Goal: Transaction & Acquisition: Purchase product/service

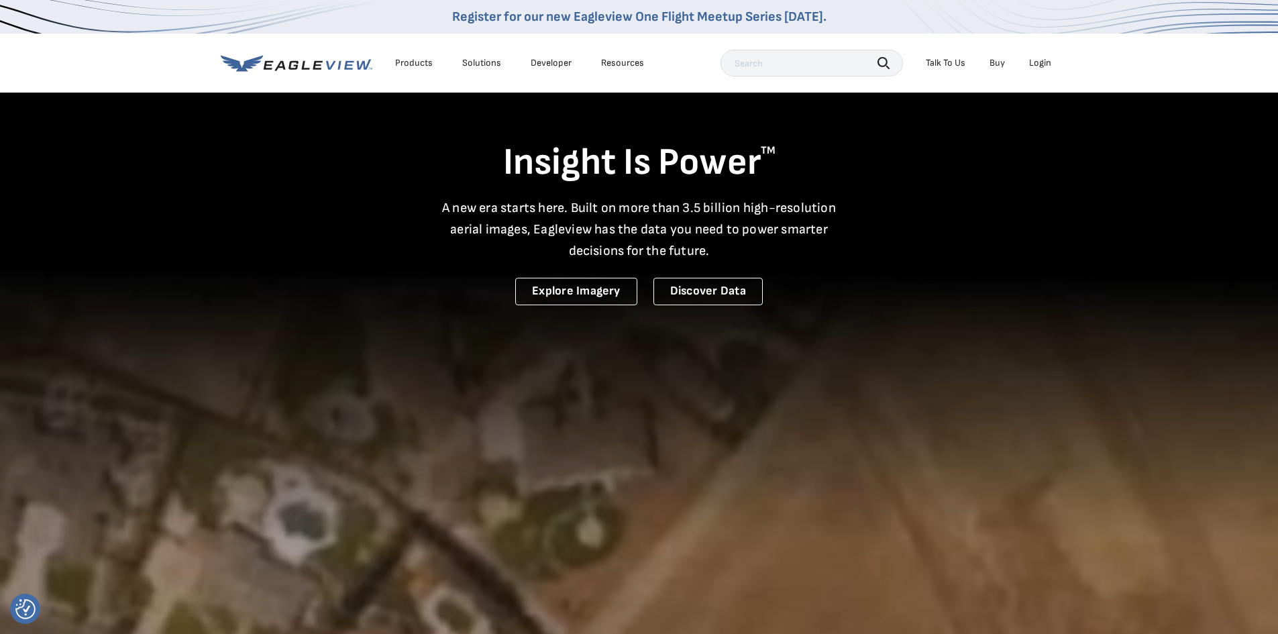
click at [1036, 62] on div "Login" at bounding box center [1040, 63] width 22 height 12
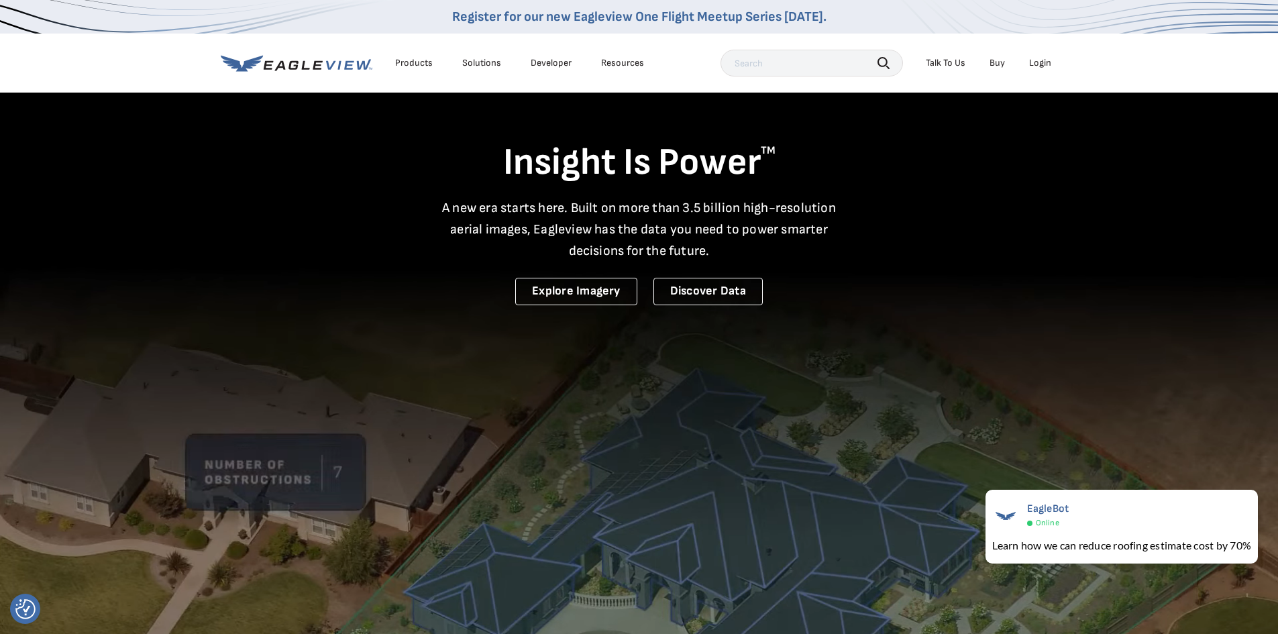
click at [1041, 57] on div "Login" at bounding box center [1040, 63] width 22 height 12
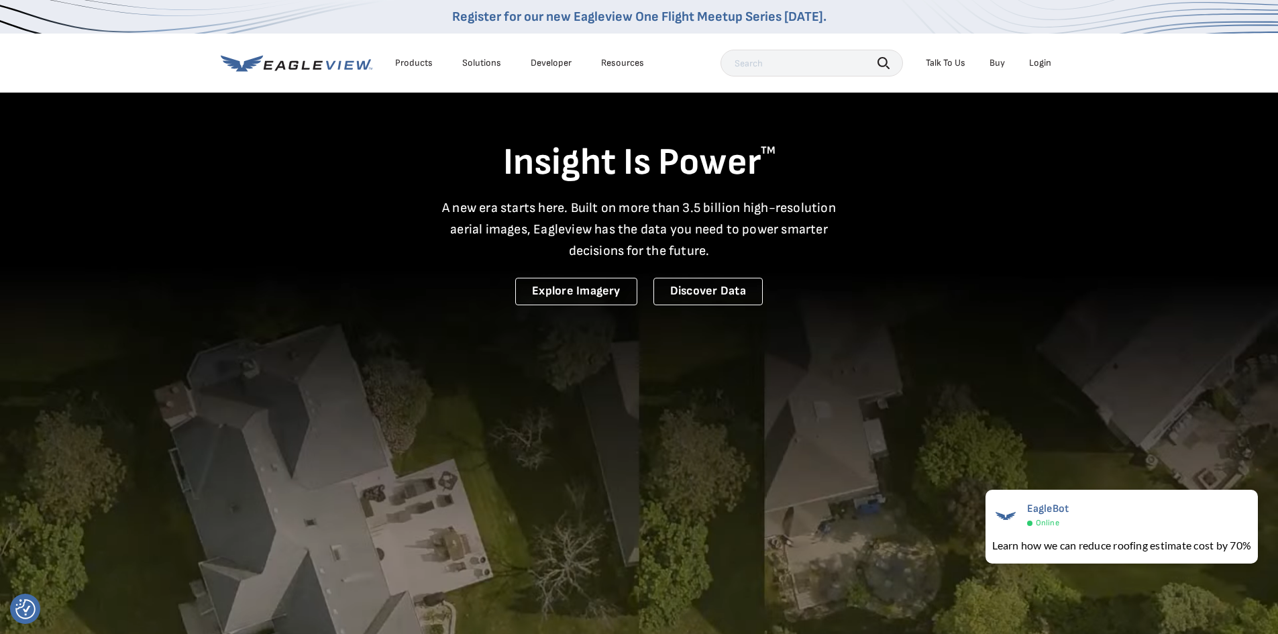
click at [1033, 60] on div "Login" at bounding box center [1040, 63] width 22 height 12
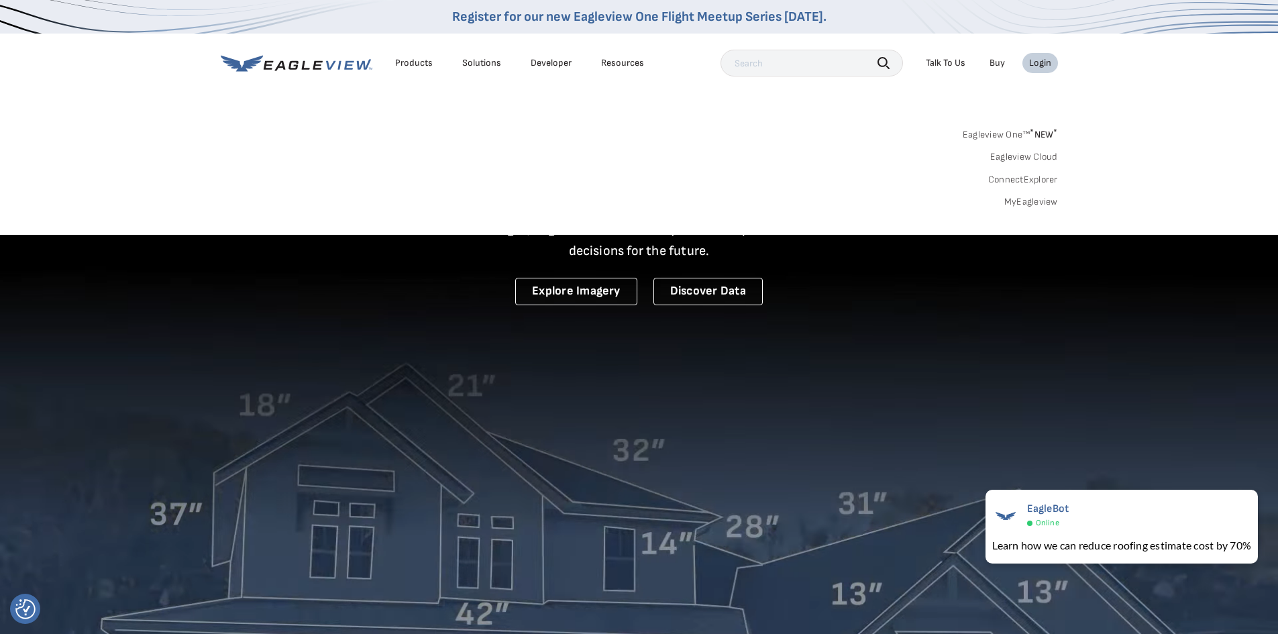
click at [1034, 60] on div "Login" at bounding box center [1040, 63] width 22 height 12
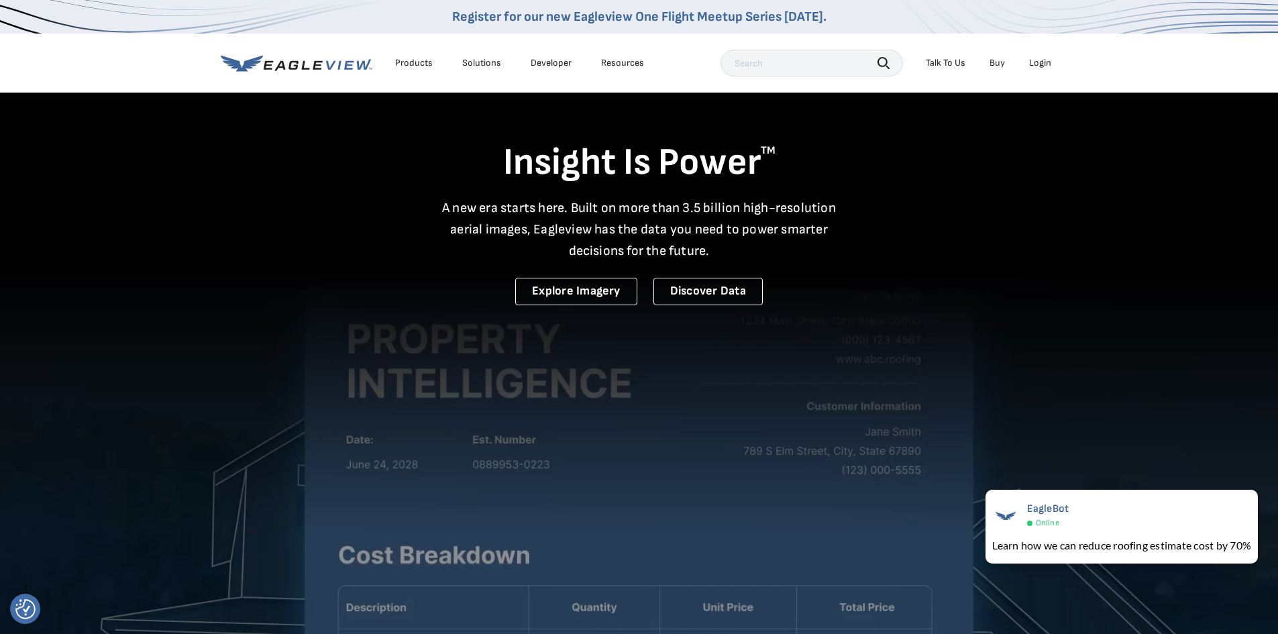
click at [1034, 60] on div "Login" at bounding box center [1040, 63] width 22 height 12
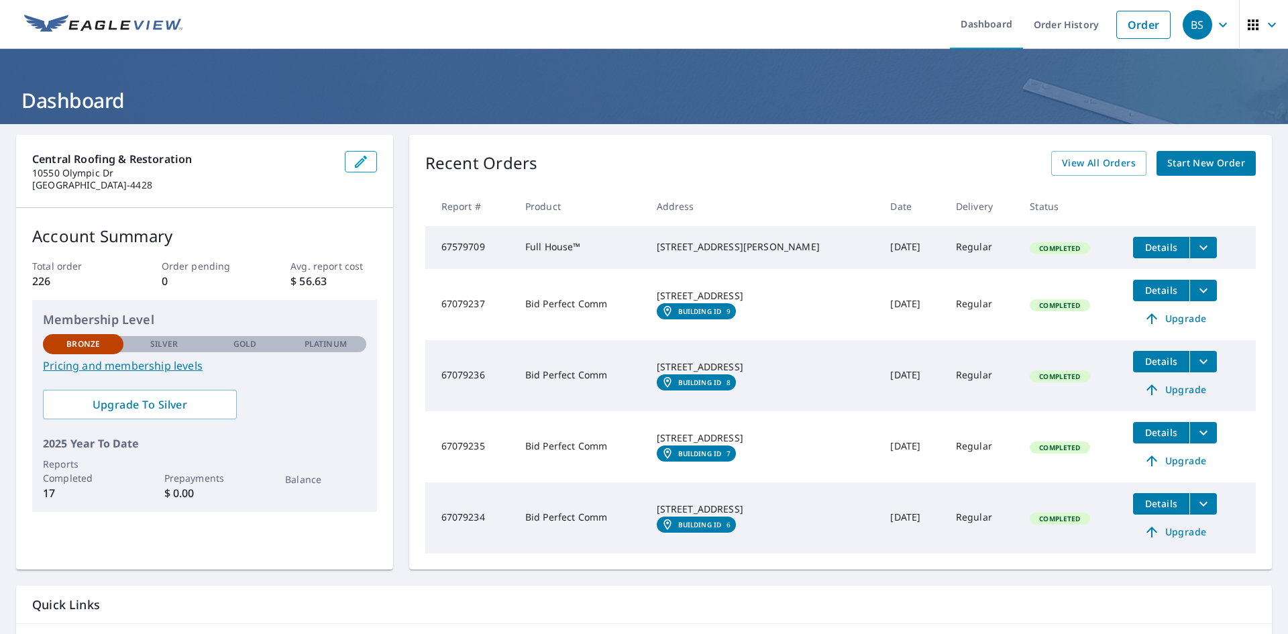
click at [1197, 160] on span "Start New Order" at bounding box center [1206, 163] width 78 height 17
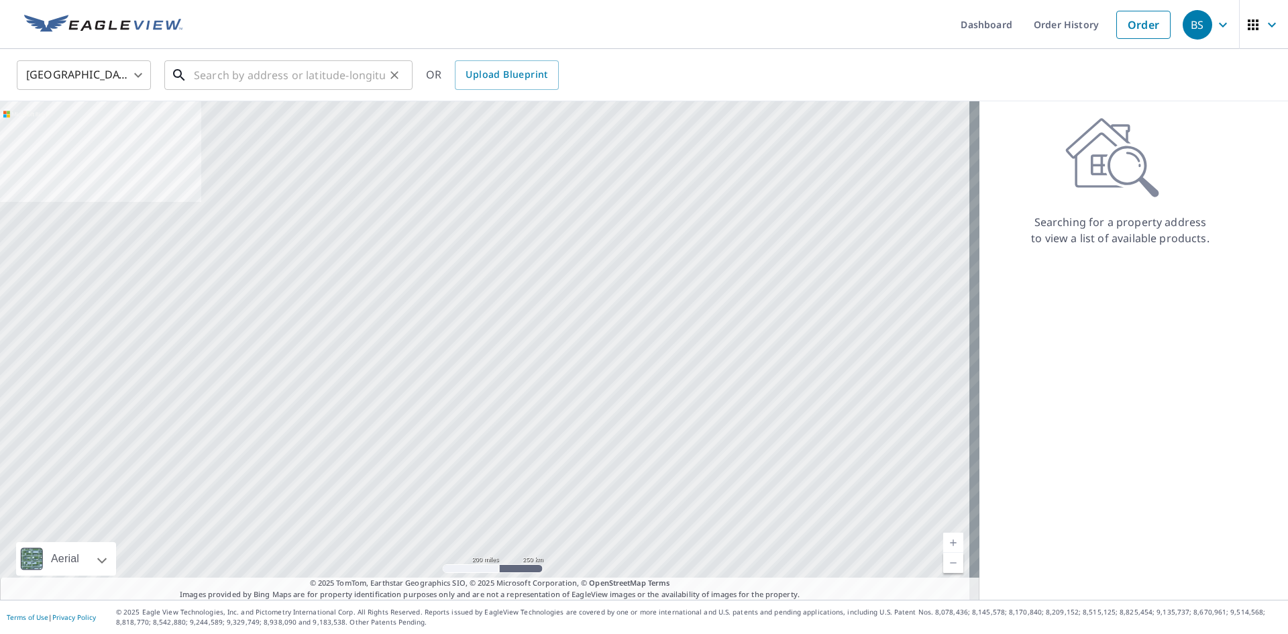
click at [302, 80] on input "text" at bounding box center [289, 75] width 191 height 38
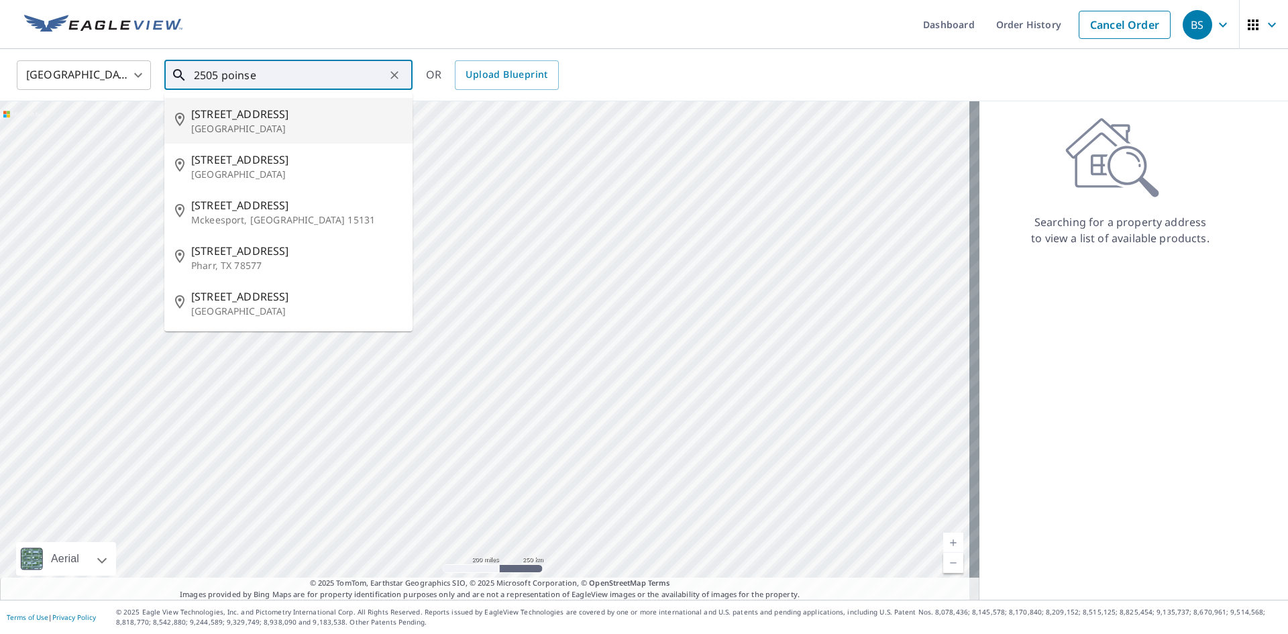
click at [320, 122] on p "[GEOGRAPHIC_DATA]" at bounding box center [296, 128] width 211 height 13
type input "[STREET_ADDRESS][PERSON_NAME]"
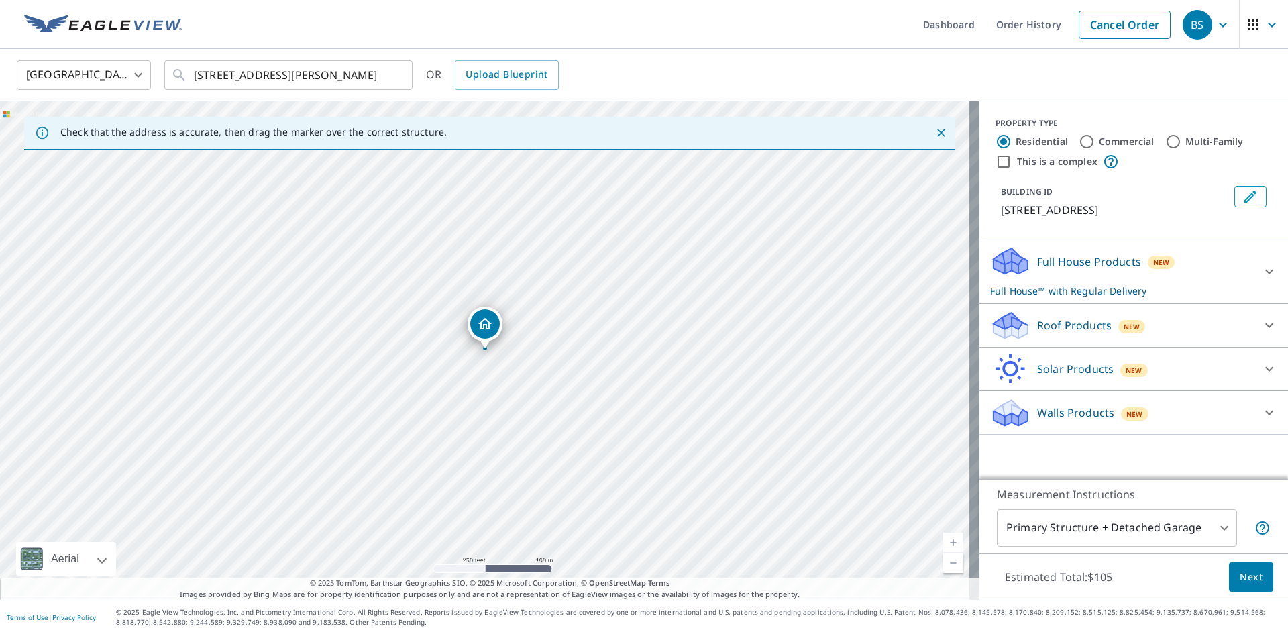
click at [1261, 277] on icon at bounding box center [1269, 272] width 16 height 16
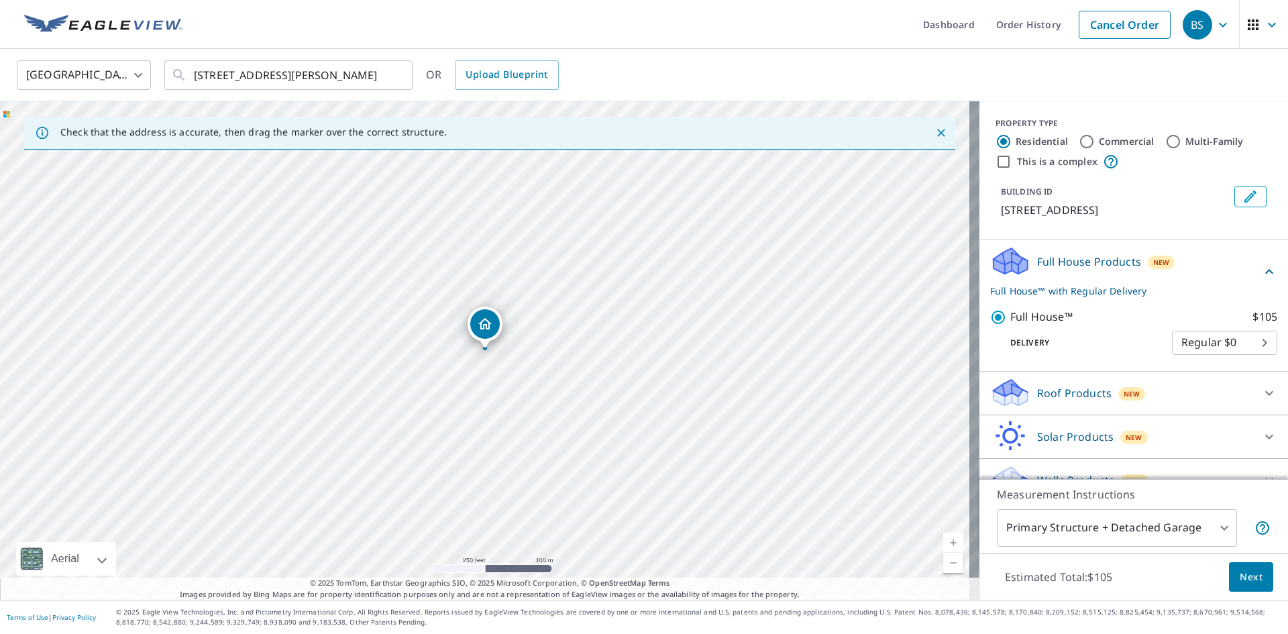
click at [1265, 272] on icon at bounding box center [1269, 271] width 8 height 5
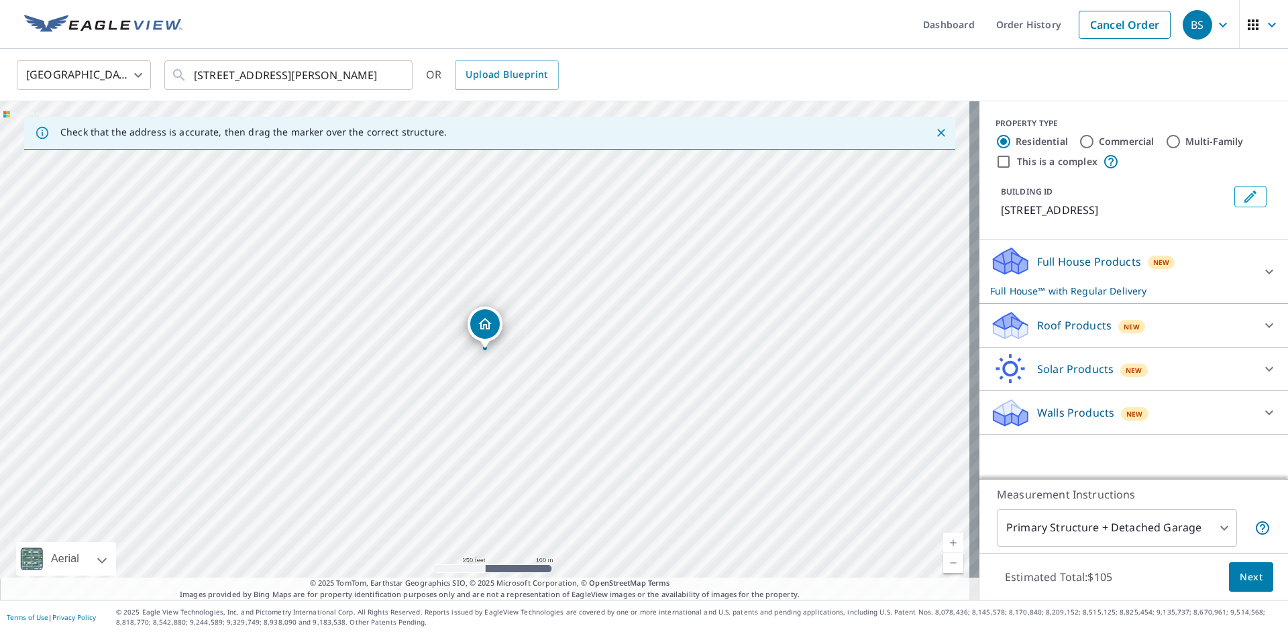
click at [1261, 327] on icon at bounding box center [1269, 325] width 16 height 16
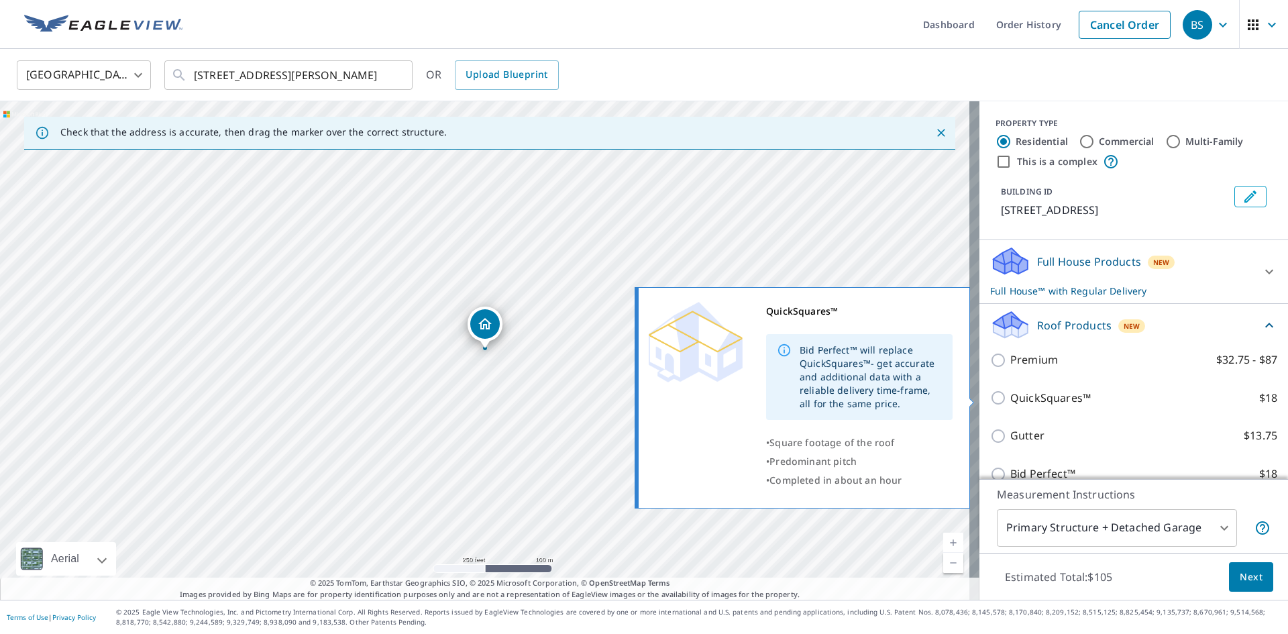
click at [990, 398] on input "QuickSquares™ $18" at bounding box center [1000, 398] width 20 height 16
checkbox input "true"
checkbox input "false"
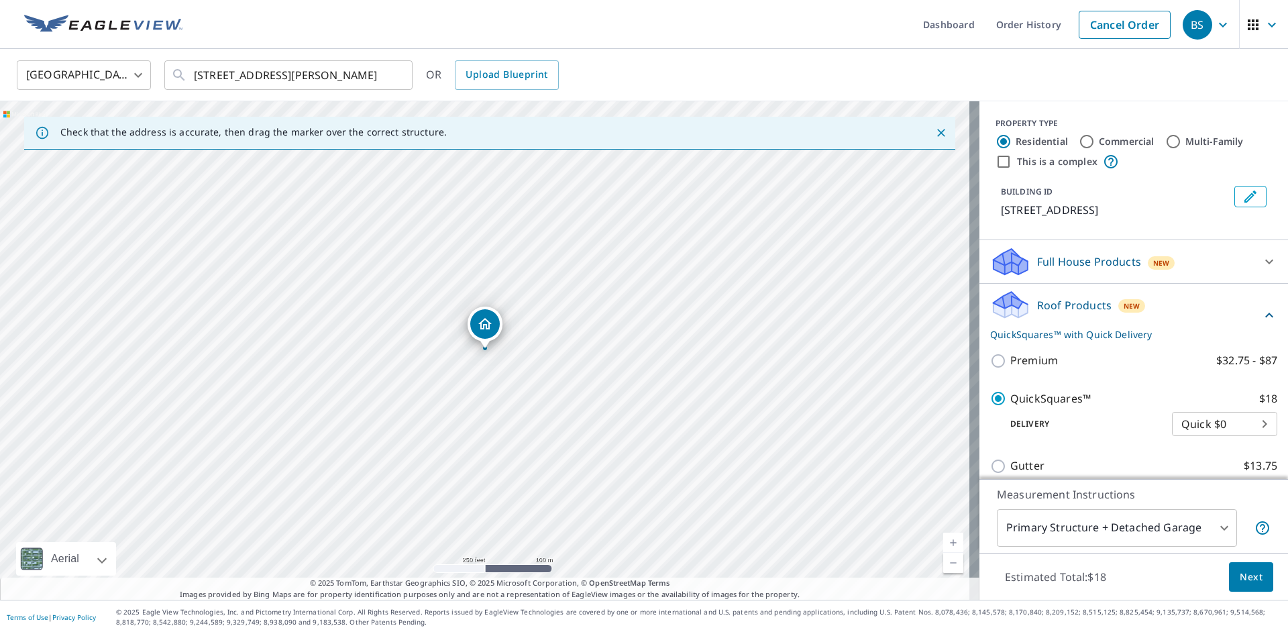
click at [1244, 577] on span "Next" at bounding box center [1251, 577] width 23 height 17
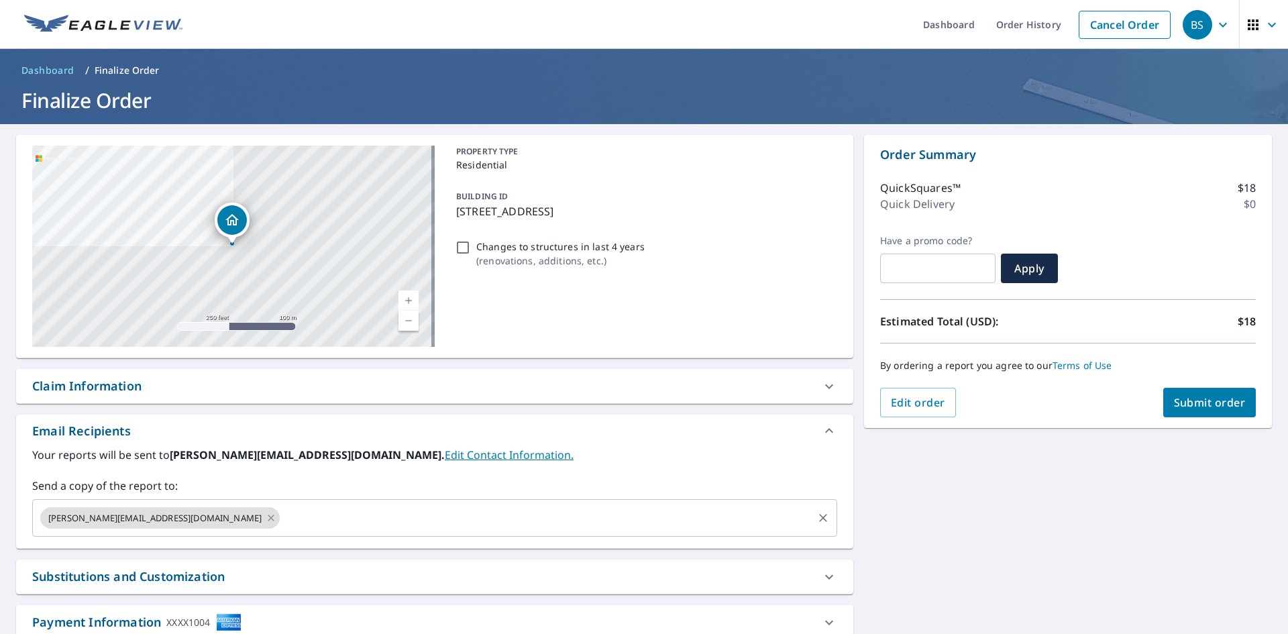
click at [266, 516] on icon at bounding box center [271, 517] width 11 height 15
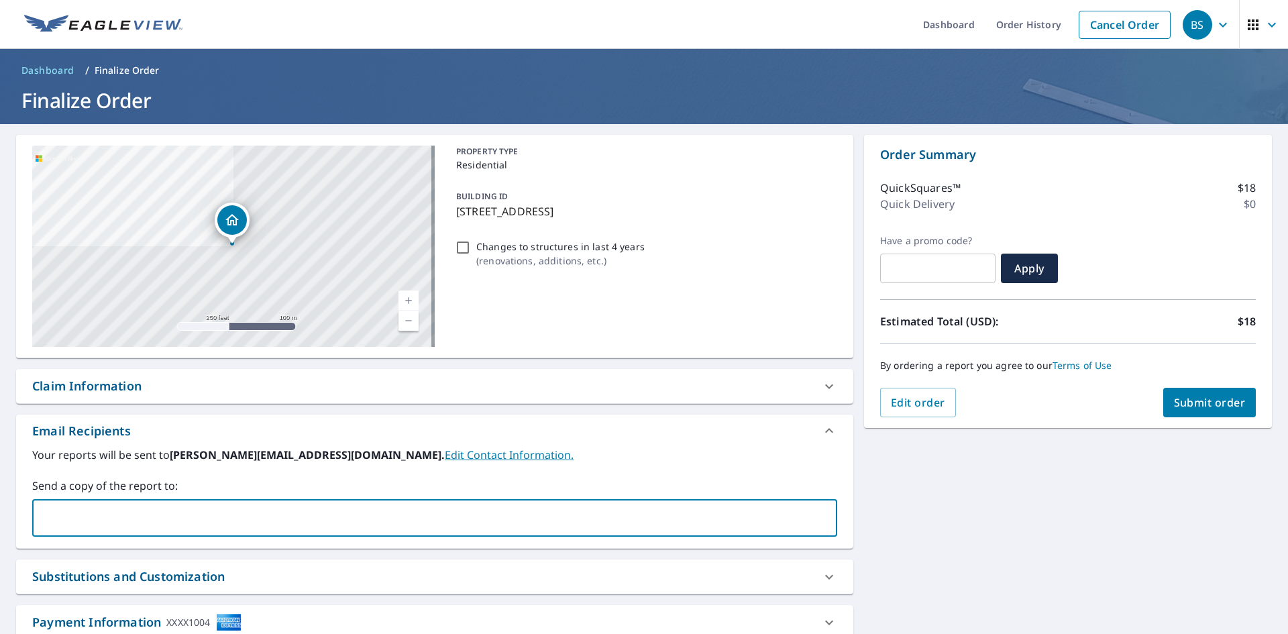
click at [250, 515] on input "text" at bounding box center [424, 517] width 773 height 25
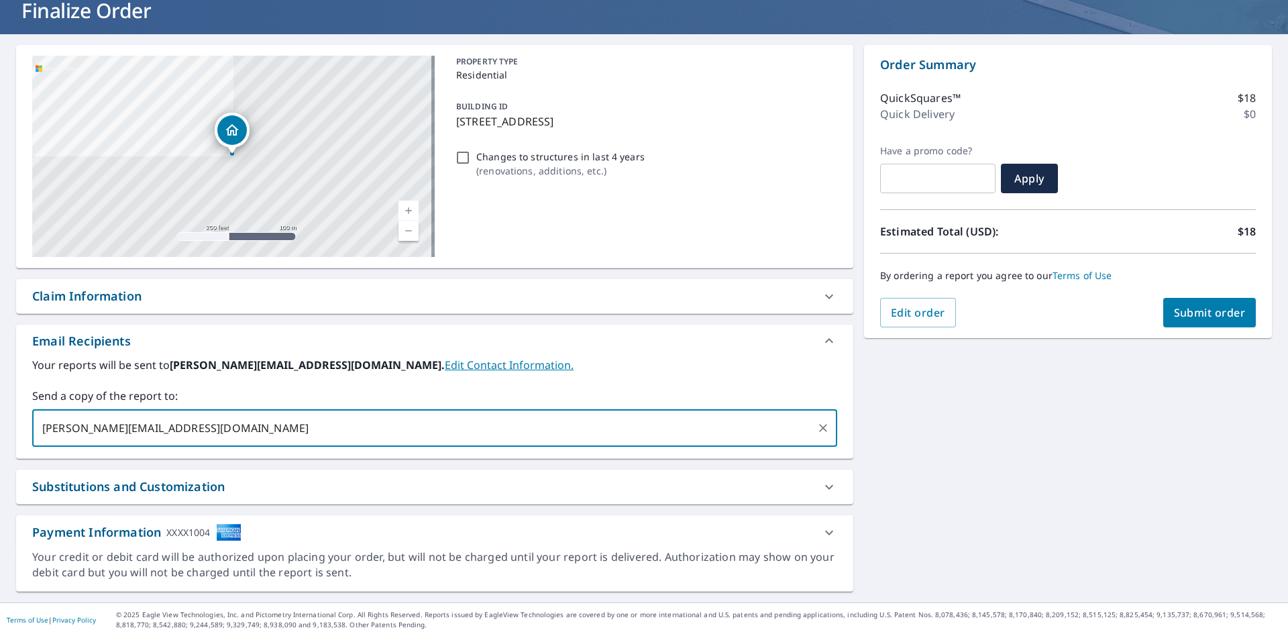
scroll to position [93, 0]
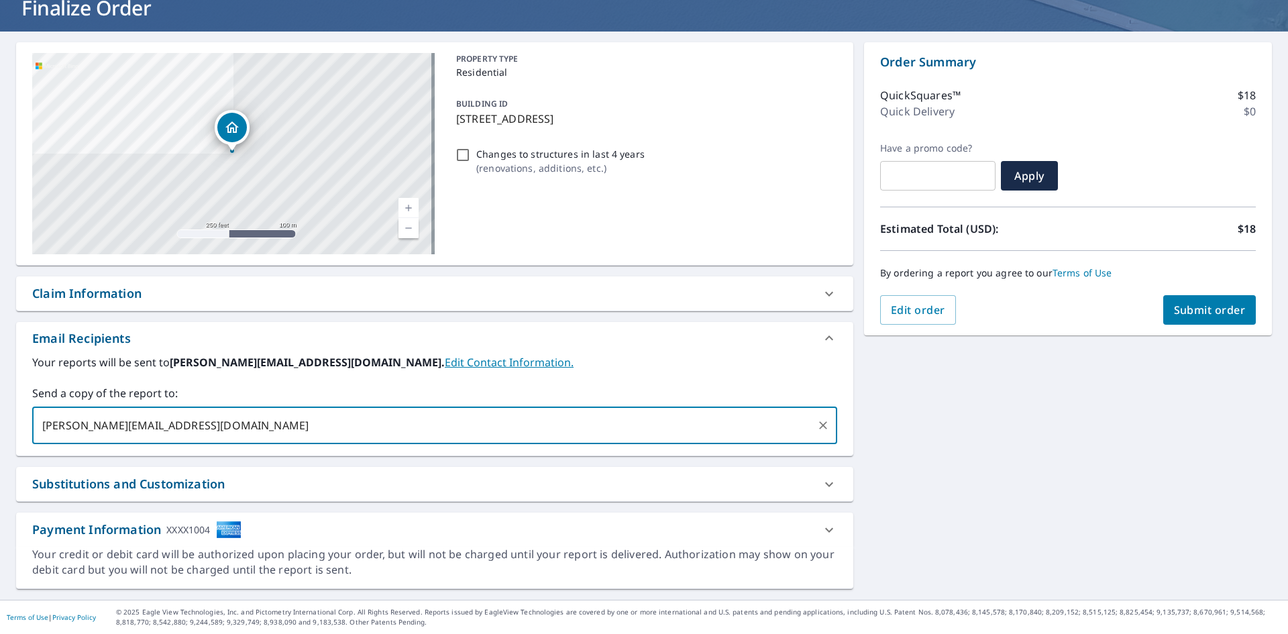
type input "[PERSON_NAME][EMAIL_ADDRESS][DOMAIN_NAME]"
click at [862, 457] on div "**********" at bounding box center [644, 316] width 1288 height 568
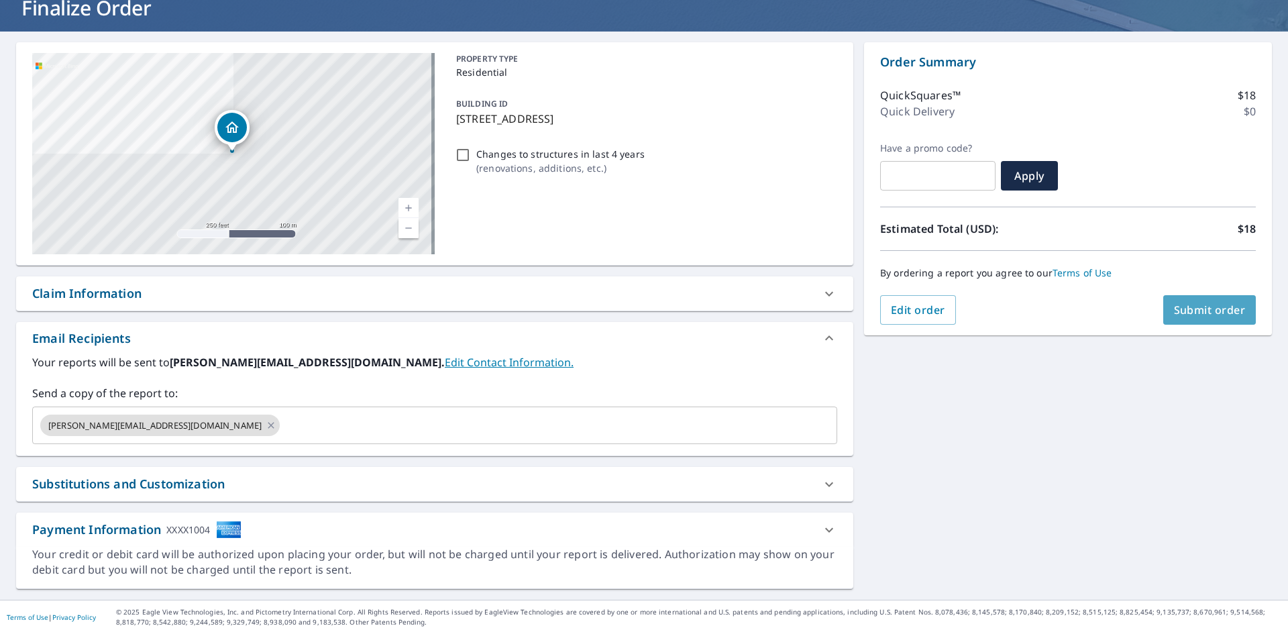
click at [1205, 303] on span "Submit order" at bounding box center [1210, 310] width 72 height 15
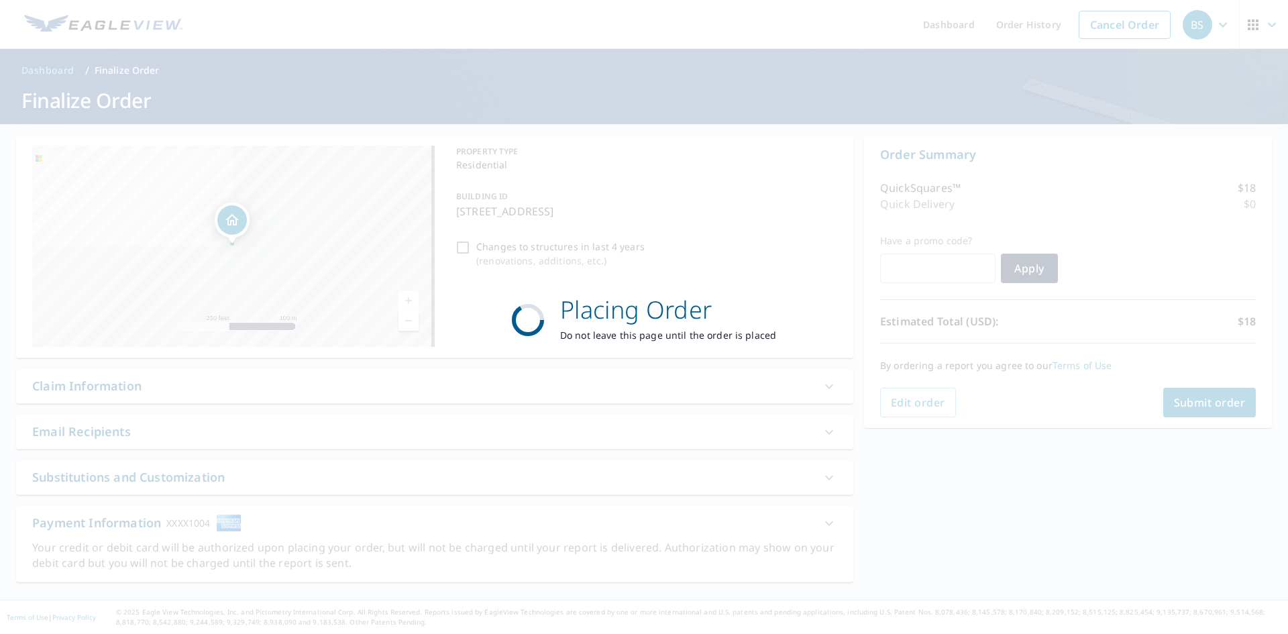
scroll to position [0, 0]
